Goal: Task Accomplishment & Management: Use online tool/utility

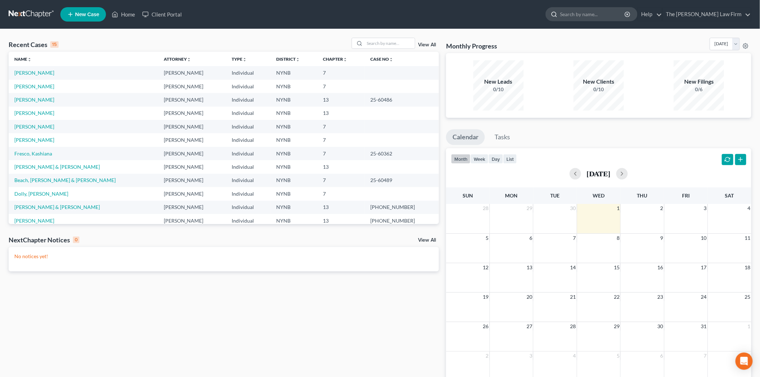
click at [596, 14] on input "search" at bounding box center [593, 14] width 66 height 13
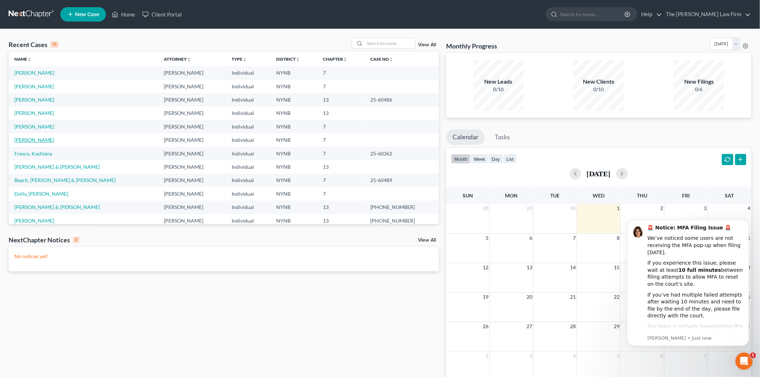
click at [46, 141] on link "[PERSON_NAME]" at bounding box center [34, 140] width 40 height 6
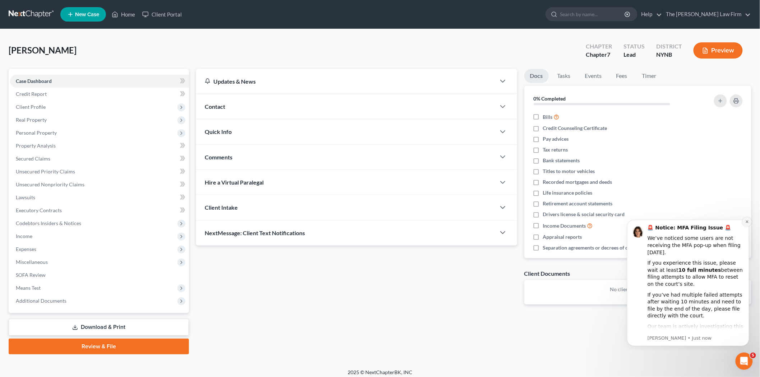
click at [746, 224] on button "Dismiss notification" at bounding box center [746, 221] width 9 height 9
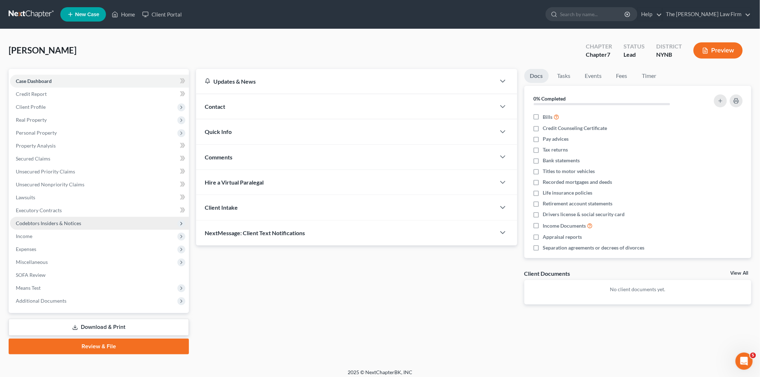
click at [38, 221] on span "Codebtors Insiders & Notices" at bounding box center [48, 223] width 65 height 6
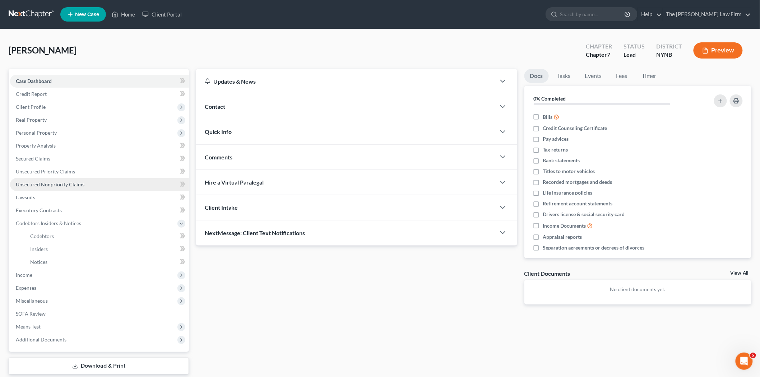
click at [31, 185] on span "Unsecured Nonpriority Claims" at bounding box center [50, 184] width 69 height 6
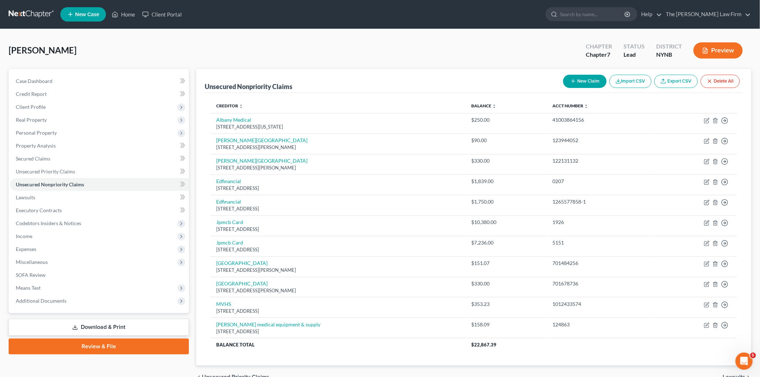
click at [41, 11] on link at bounding box center [32, 14] width 46 height 13
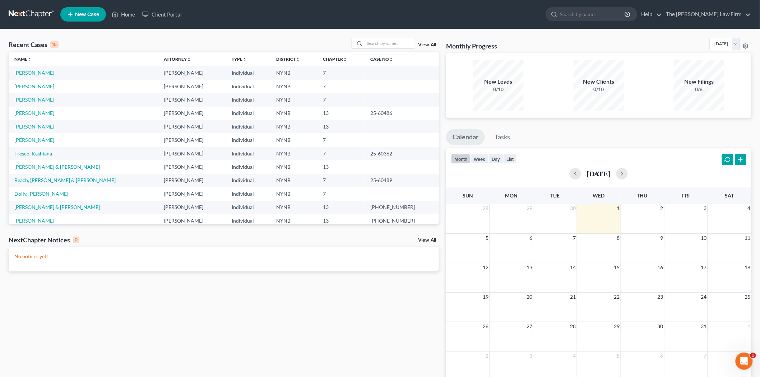
click at [267, 306] on div "Recent Cases 15 View All Name unfold_more expand_more expand_less Attorney unfo…" at bounding box center [223, 216] width 437 height 356
